Goal: Information Seeking & Learning: Learn about a topic

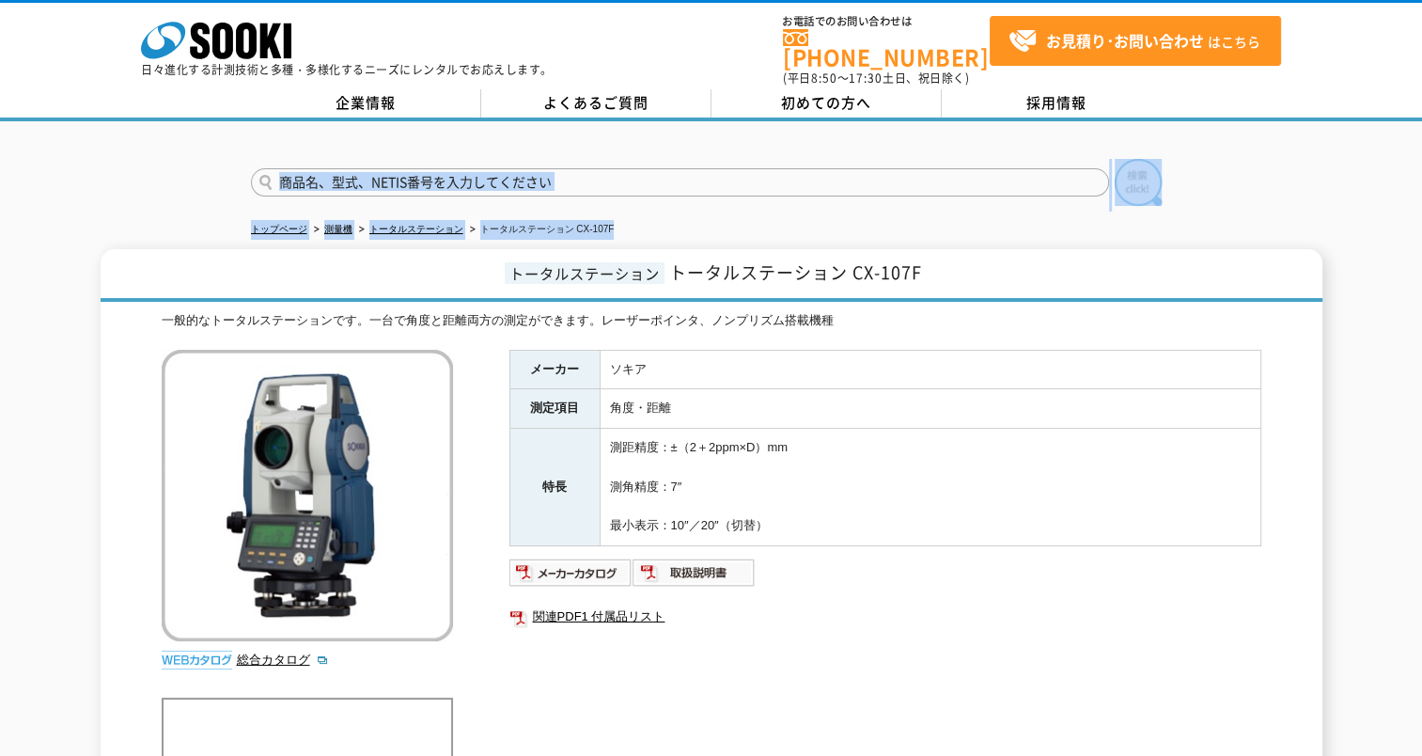
drag, startPoint x: 504, startPoint y: 256, endPoint x: 176, endPoint y: 132, distance: 350.7
drag, startPoint x: 176, startPoint y: 132, endPoint x: 177, endPoint y: 216, distance: 84.6
click at [177, 188] on div at bounding box center [711, 166] width 1422 height 90
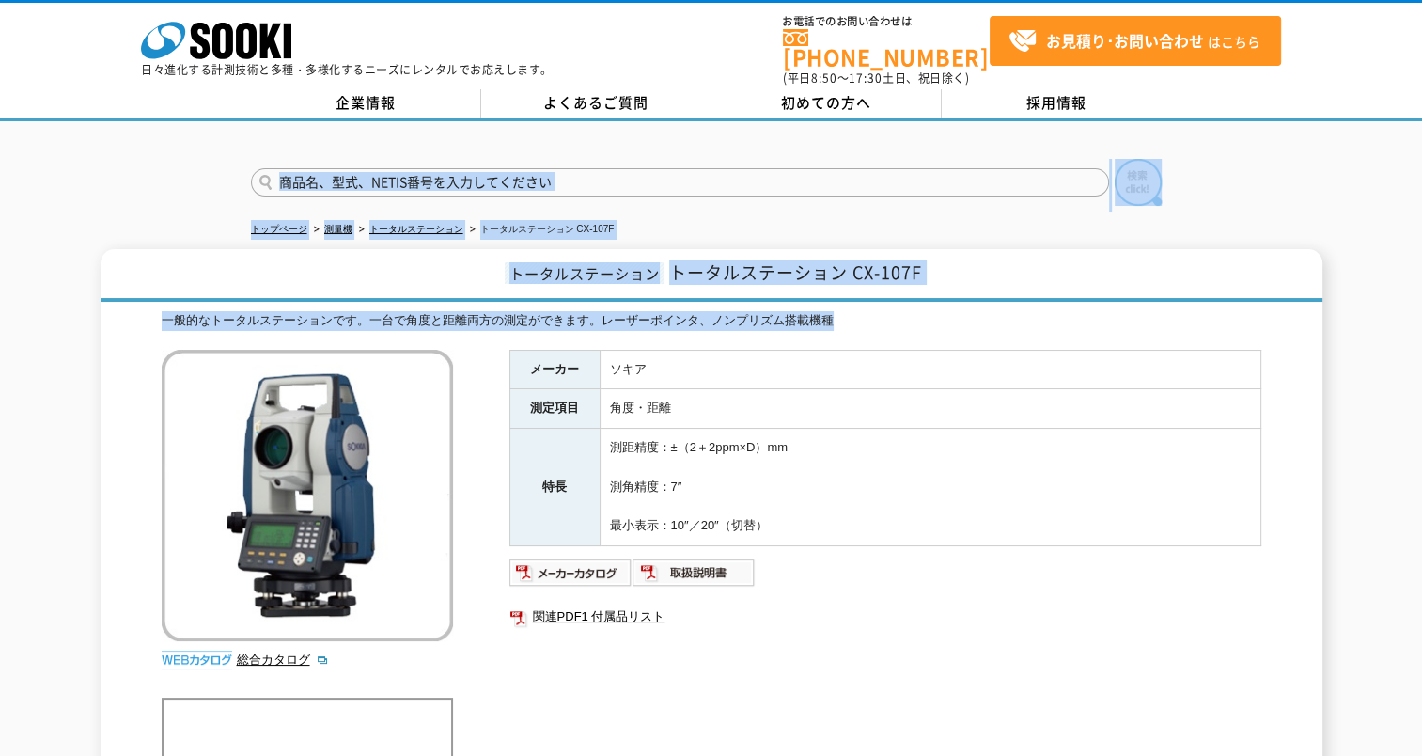
drag, startPoint x: 196, startPoint y: 168, endPoint x: 956, endPoint y: 312, distance: 773.9
drag, startPoint x: 956, startPoint y: 312, endPoint x: 884, endPoint y: 305, distance: 72.8
click at [884, 311] on div "一般的なトータルステーションです。一台で角度と距離両方の測定ができます。レーザーポインタ、ノンプリズム搭載機種" at bounding box center [712, 321] width 1100 height 20
click at [860, 311] on div "一般的なトータルステーションです。一台で角度と距離両方の測定ができます。レーザーポインタ、ノンプリズム搭載機種" at bounding box center [712, 321] width 1100 height 20
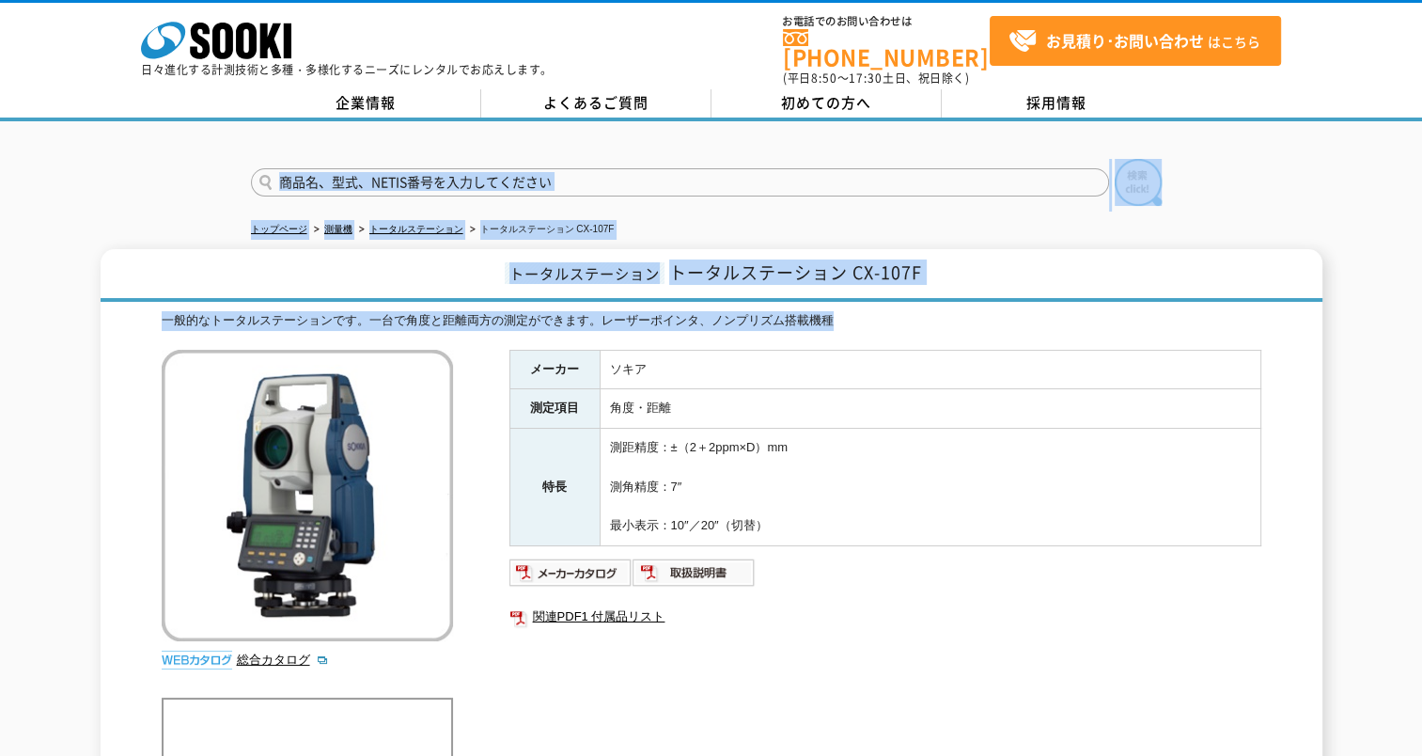
click at [799, 311] on div "一般的なトータルステーションです。一台で角度と距離両方の測定ができます。レーザーポインタ、ノンプリズム搭載機種" at bounding box center [712, 321] width 1100 height 20
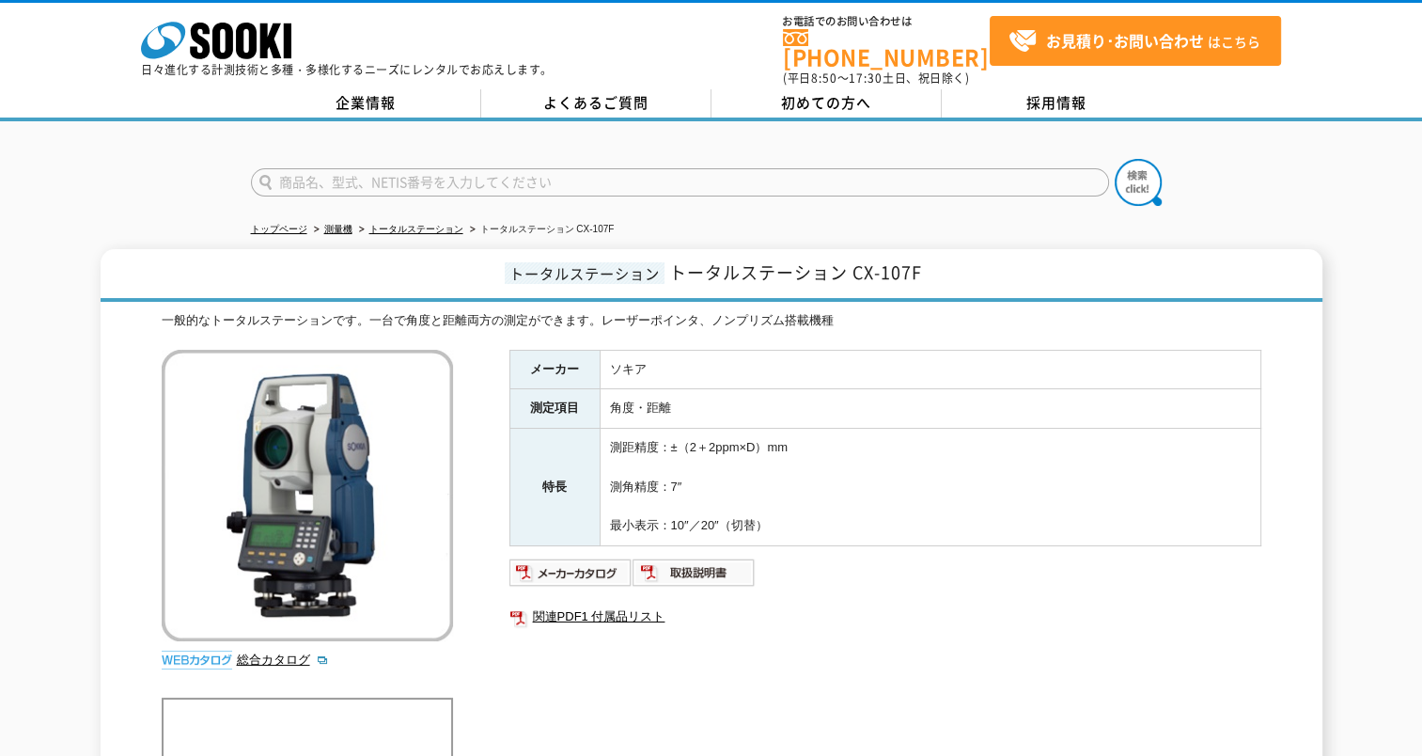
drag, startPoint x: 709, startPoint y: 365, endPoint x: 711, endPoint y: 211, distance: 154.2
click at [586, 560] on img at bounding box center [570, 572] width 123 height 30
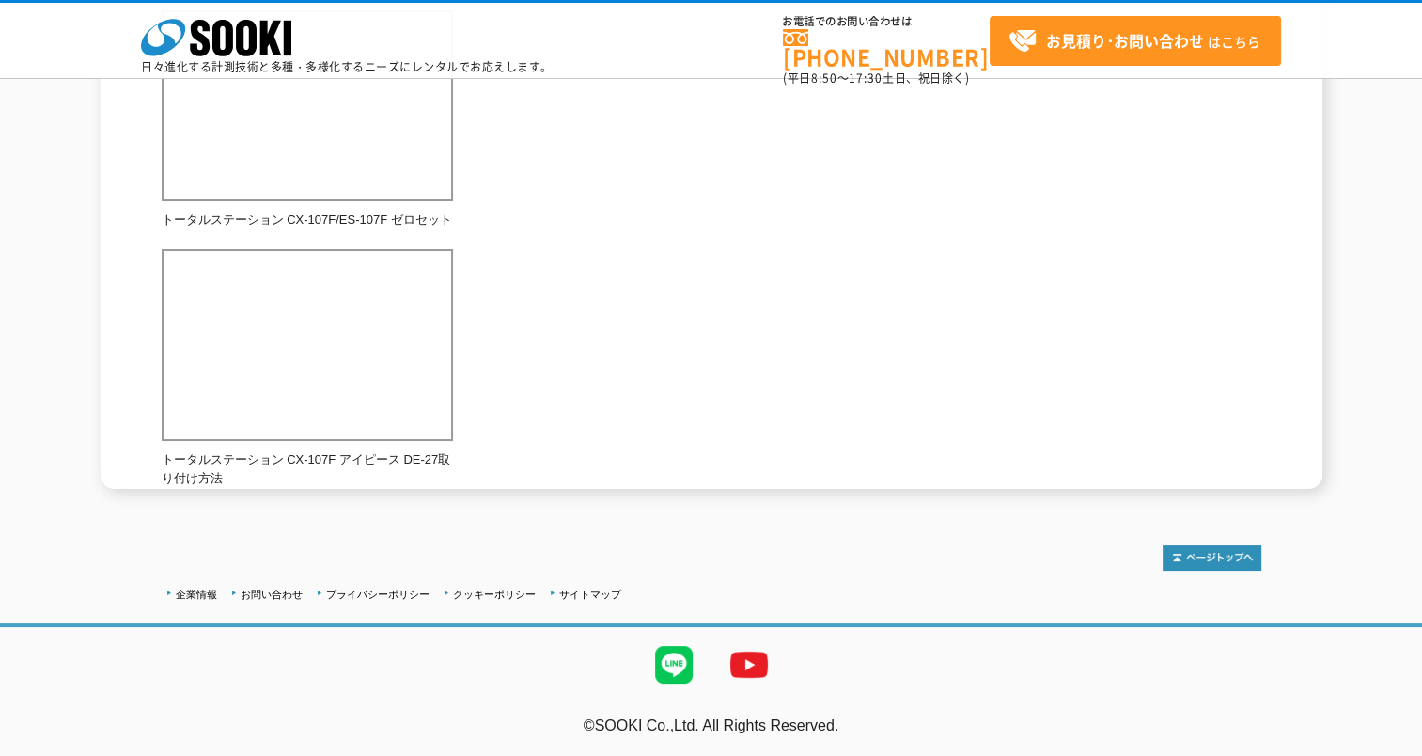
drag, startPoint x: 767, startPoint y: 541, endPoint x: 744, endPoint y: 698, distance: 158.6
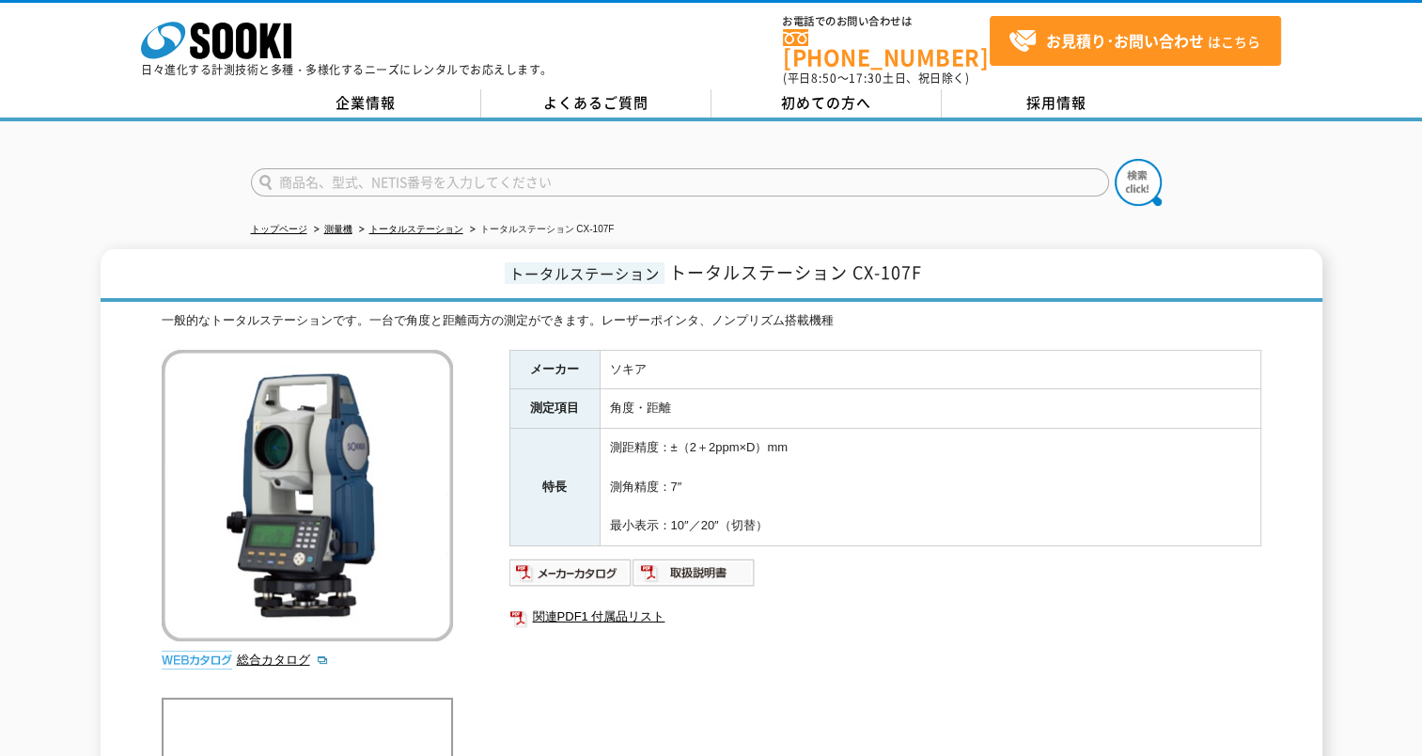
drag, startPoint x: 779, startPoint y: 572, endPoint x: 740, endPoint y: 233, distance: 341.6
